Goal: Information Seeking & Learning: Learn about a topic

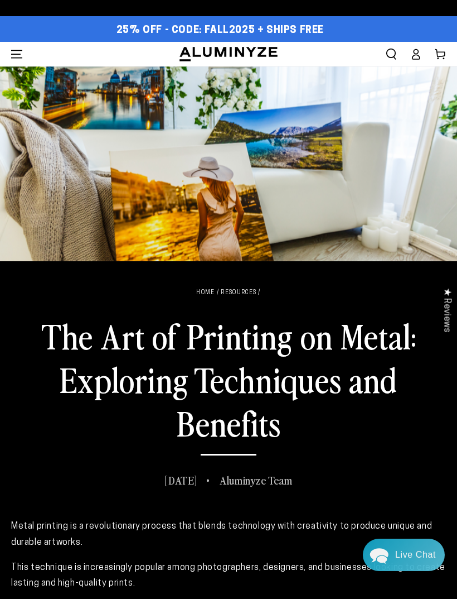
click at [18, 56] on icon "Menu" at bounding box center [16, 54] width 11 height 11
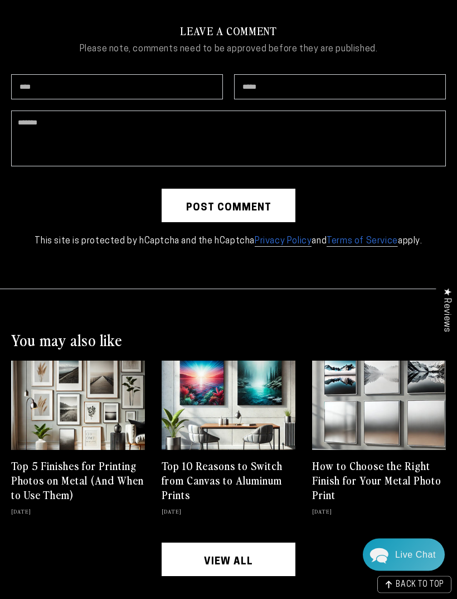
scroll to position [3861, 0]
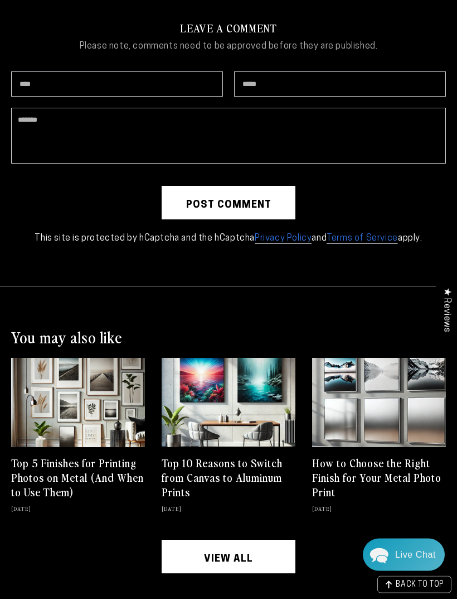
click at [222, 544] on link "View all" at bounding box center [229, 556] width 134 height 33
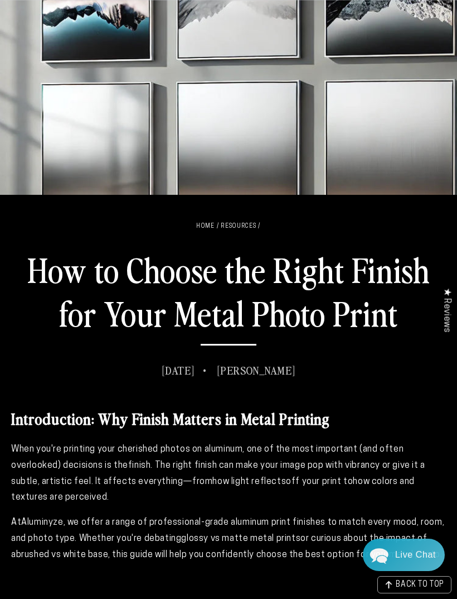
scroll to position [3898, 0]
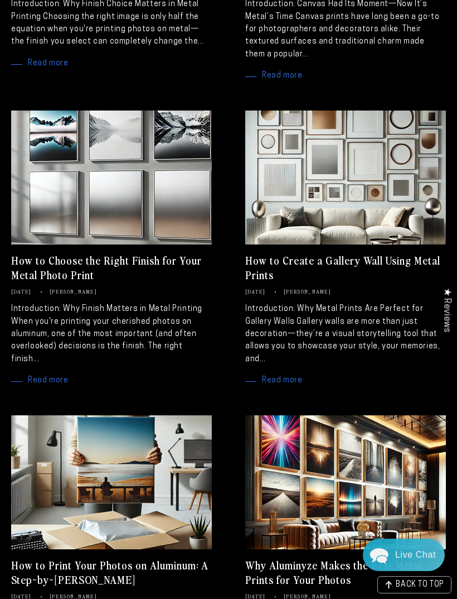
scroll to position [317, 0]
click at [58, 377] on span "Read more" at bounding box center [39, 381] width 57 height 8
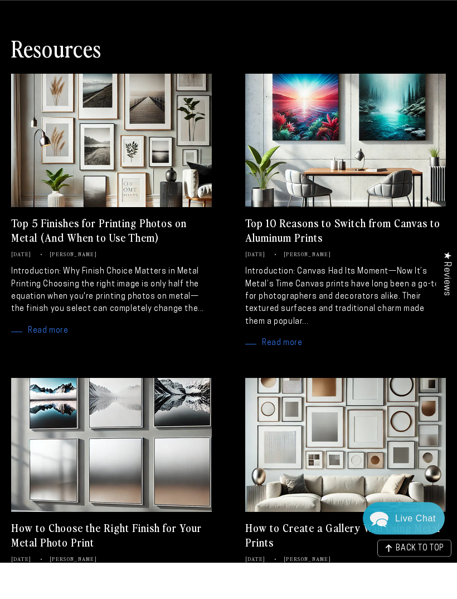
scroll to position [354, 0]
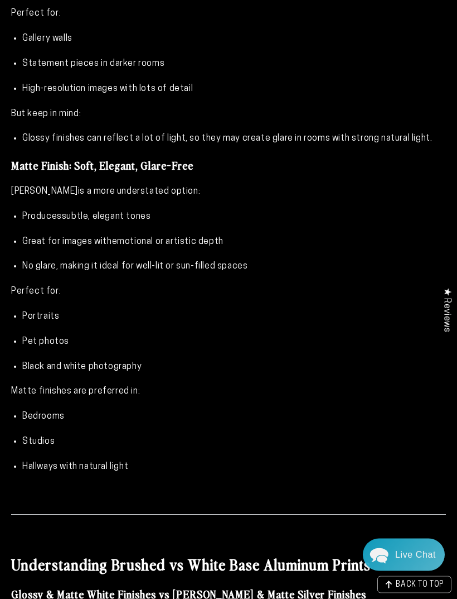
scroll to position [824, 0]
